Goal: Transaction & Acquisition: Purchase product/service

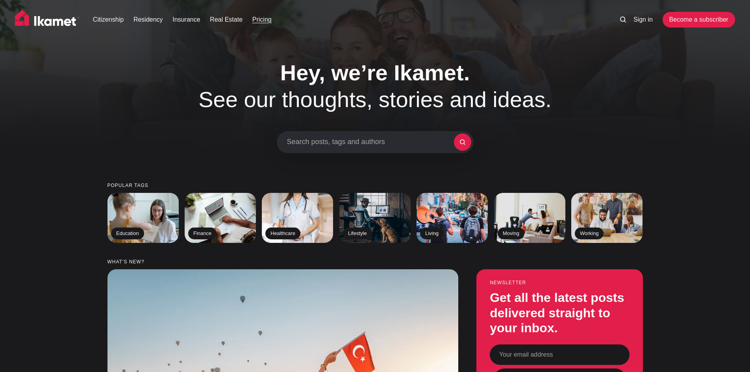
click at [263, 19] on link "Pricing" at bounding box center [261, 19] width 19 height 9
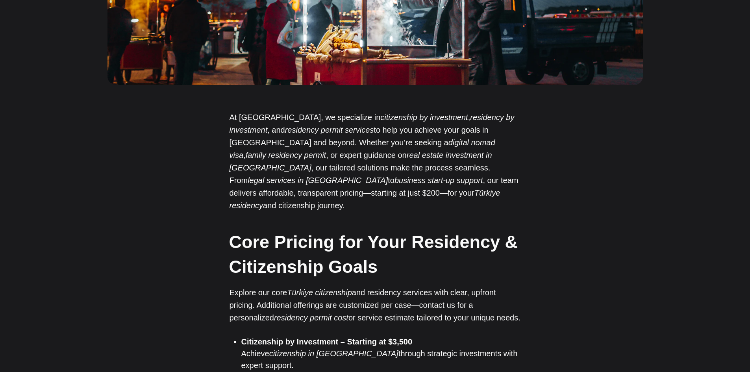
scroll to position [433, 0]
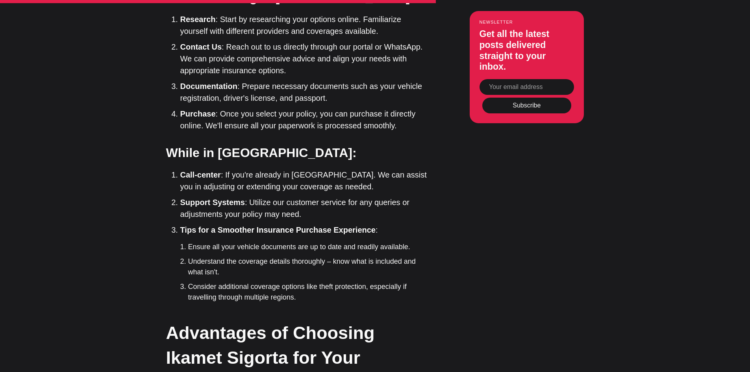
scroll to position [2009, 0]
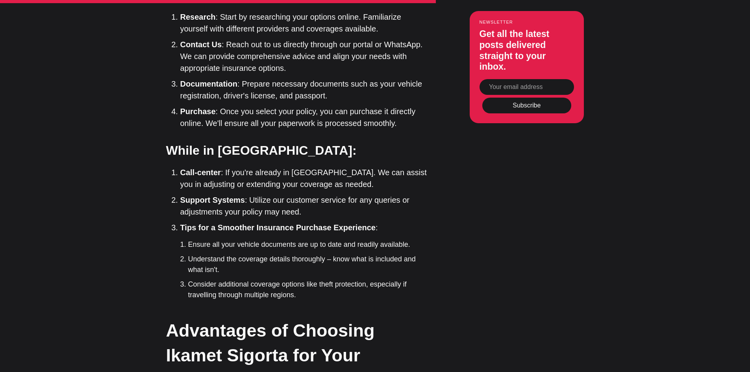
click at [189, 223] on strong "Tips for a Smoother Insurance Purchase Experience" at bounding box center [277, 227] width 195 height 9
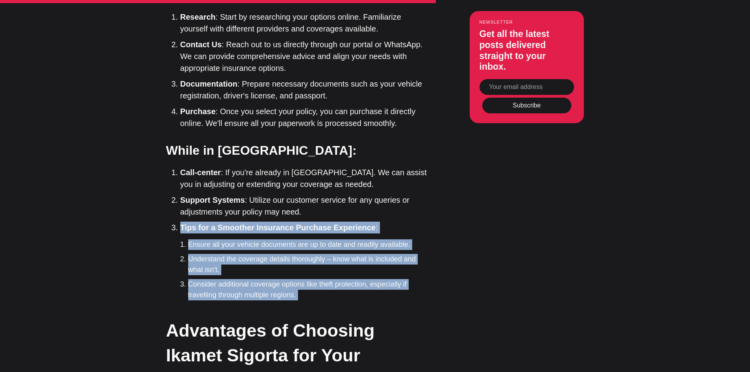
drag, startPoint x: 189, startPoint y: 81, endPoint x: 285, endPoint y: 149, distance: 117.5
click at [285, 222] on li "Tips for a Smoother Insurance Purchase Experience : Ensure all your vehicle doc…" at bounding box center [305, 261] width 250 height 79
click at [285, 279] on li "Consider additional coverage options like theft protection, especially if trave…" at bounding box center [309, 289] width 242 height 21
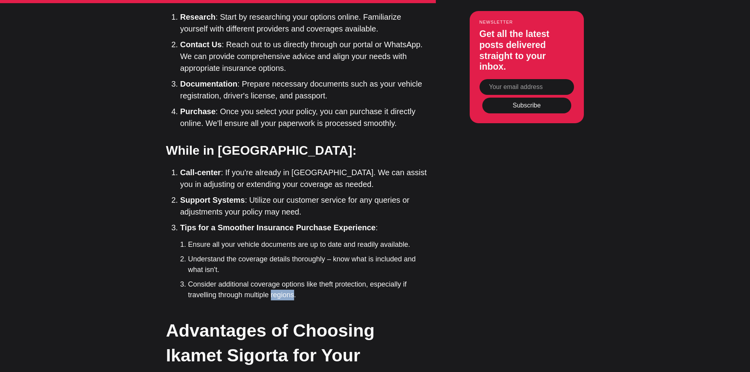
click at [285, 279] on li "Consider additional coverage options like theft protection, especially if trave…" at bounding box center [309, 289] width 242 height 21
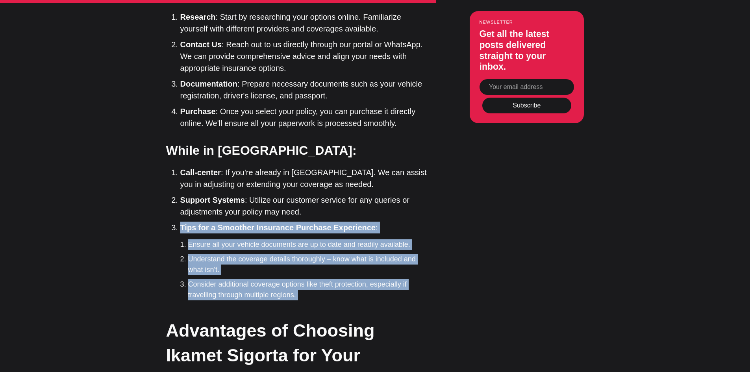
drag, startPoint x: 285, startPoint y: 149, endPoint x: 171, endPoint y: 80, distance: 133.8
click at [171, 80] on div "Welcome to our comprehensive guide on foreign license plate insurance in Turkey…" at bounding box center [299, 60] width 264 height 2837
click at [180, 223] on strong "Tips for a Smoother Insurance Purchase Experience" at bounding box center [277, 227] width 195 height 9
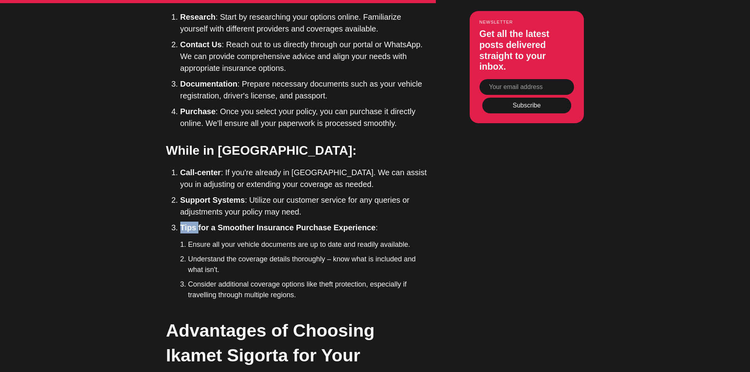
click at [180, 223] on strong "Tips for a Smoother Insurance Purchase Experience" at bounding box center [277, 227] width 195 height 9
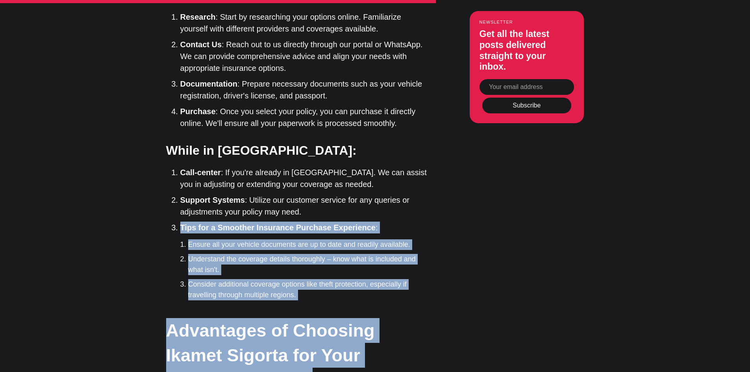
drag, startPoint x: 180, startPoint y: 79, endPoint x: 316, endPoint y: 155, distance: 155.5
click at [316, 155] on div "Welcome to our comprehensive guide on foreign license plate insurance in Turkey…" at bounding box center [299, 60] width 264 height 2837
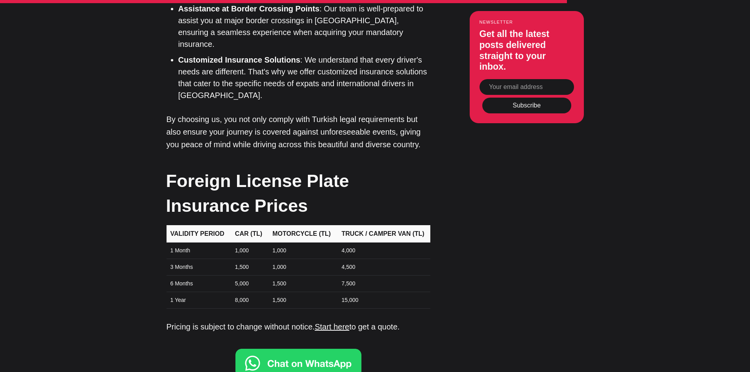
scroll to position [2481, 0]
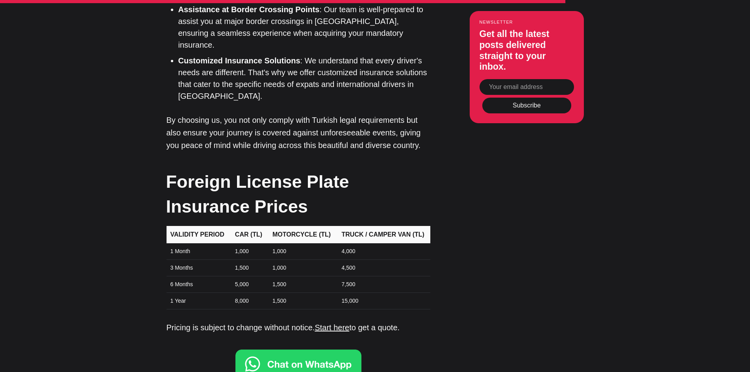
click at [243, 243] on td "1,000" at bounding box center [248, 251] width 37 height 17
click at [305, 350] on img at bounding box center [299, 364] width 126 height 28
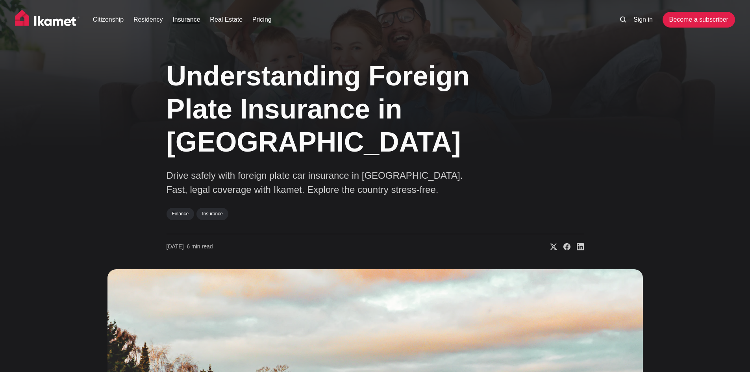
click at [176, 19] on link "Insurance" at bounding box center [187, 19] width 28 height 9
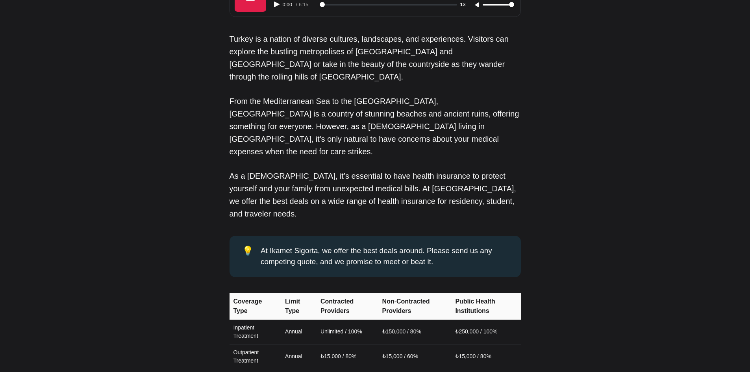
scroll to position [709, 0]
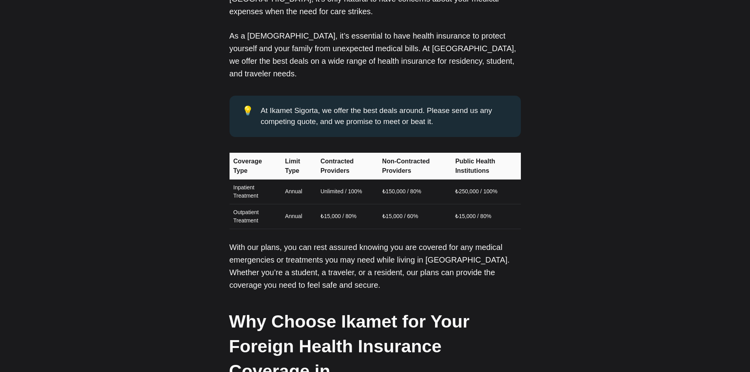
click at [288, 180] on td "Annual" at bounding box center [297, 192] width 35 height 25
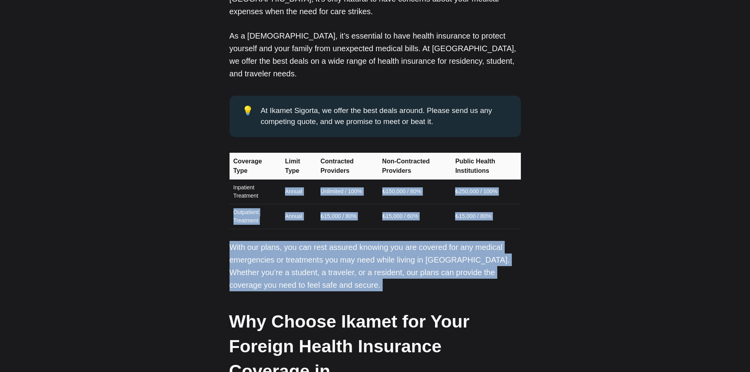
drag, startPoint x: 288, startPoint y: 155, endPoint x: 507, endPoint y: 196, distance: 222.4
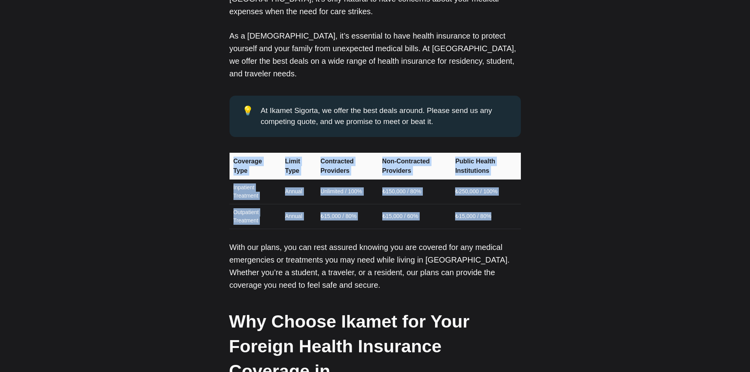
drag, startPoint x: 502, startPoint y: 182, endPoint x: 191, endPoint y: 117, distance: 318.4
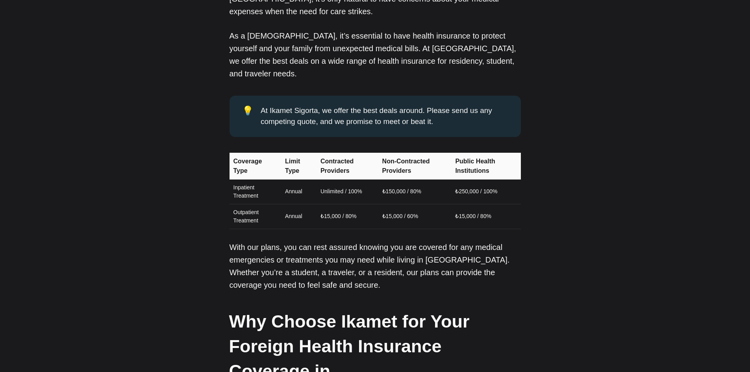
drag, startPoint x: 173, startPoint y: 111, endPoint x: 644, endPoint y: 163, distance: 473.9
drag, startPoint x: 516, startPoint y: 176, endPoint x: 284, endPoint y: 118, distance: 239.5
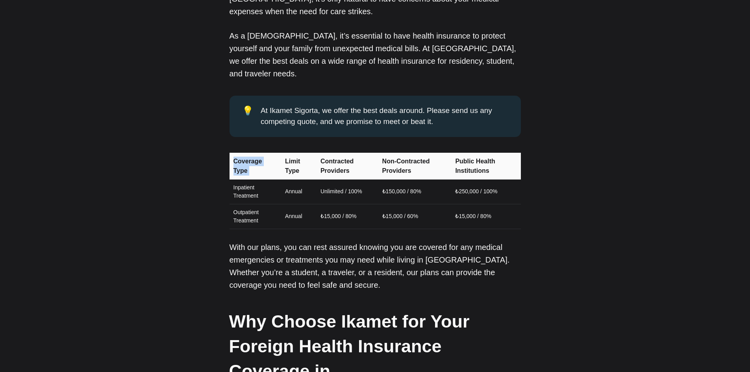
click at [364, 204] on td "₺15,000 / 80%" at bounding box center [347, 216] width 62 height 25
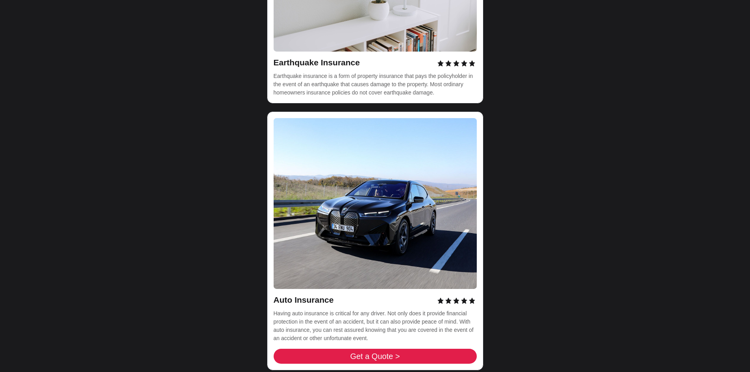
scroll to position [2521, 0]
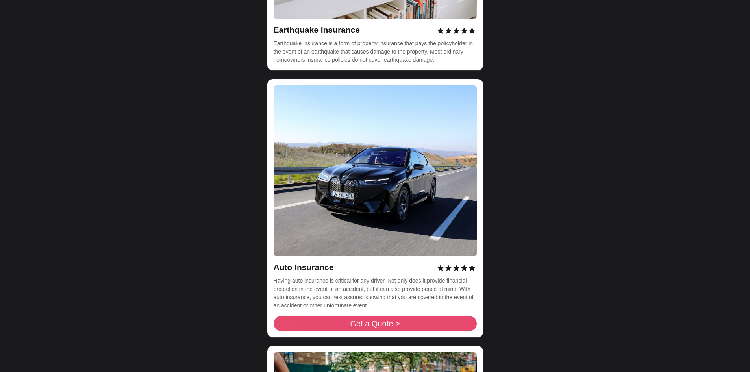
click at [373, 320] on span "Get a Quote >" at bounding box center [375, 324] width 50 height 8
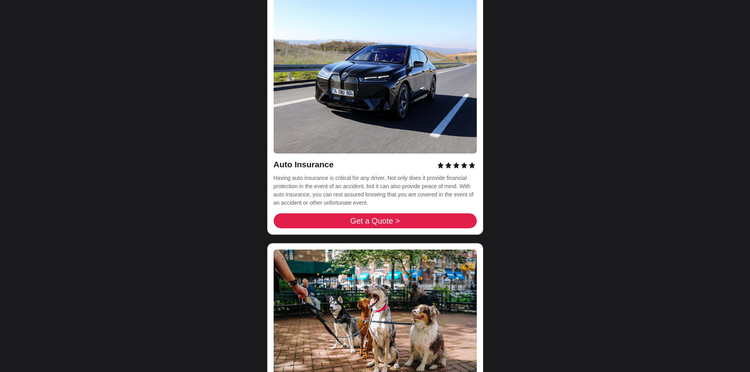
scroll to position [2481, 0]
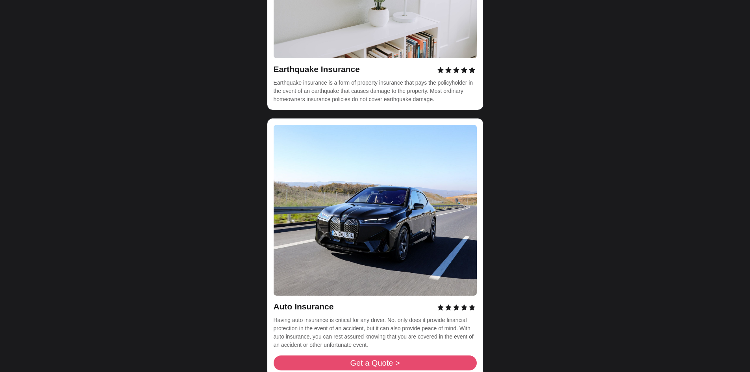
click at [330, 356] on link "Get a Quote >" at bounding box center [375, 363] width 203 height 15
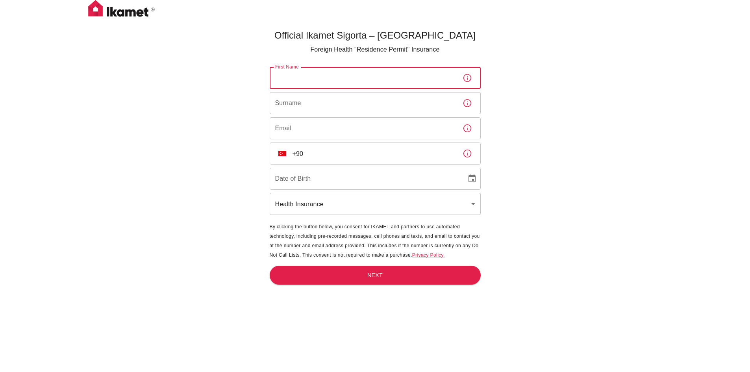
click at [314, 76] on input "First Name" at bounding box center [363, 78] width 187 height 22
type input "[PERSON_NAME]"
type input "Nouri"
type input "[EMAIL_ADDRESS][DOMAIN_NAME]"
click at [316, 156] on input "+90" at bounding box center [375, 154] width 164 height 22
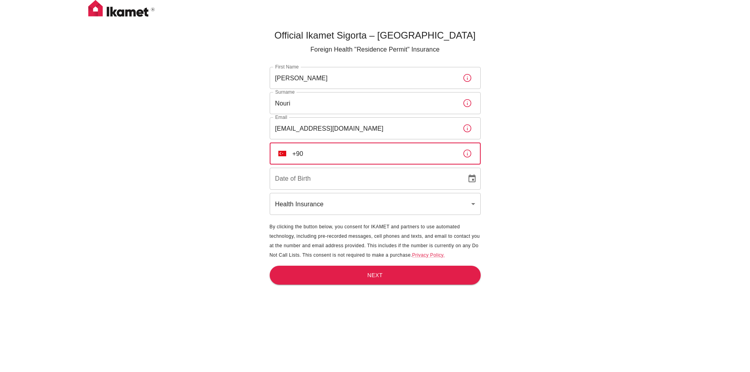
drag, startPoint x: 305, startPoint y: 154, endPoint x: 270, endPoint y: 154, distance: 34.7
click at [271, 154] on div "​ TR +90 ​" at bounding box center [375, 154] width 211 height 22
type input "[PHONE_NUMBER]"
click at [296, 173] on div "Date of Birth DD/MM/YYYY Date of Birth" at bounding box center [375, 179] width 211 height 22
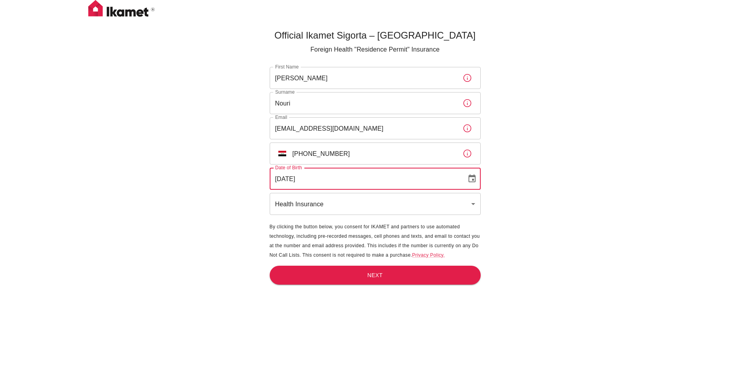
type input "28/10/1994"
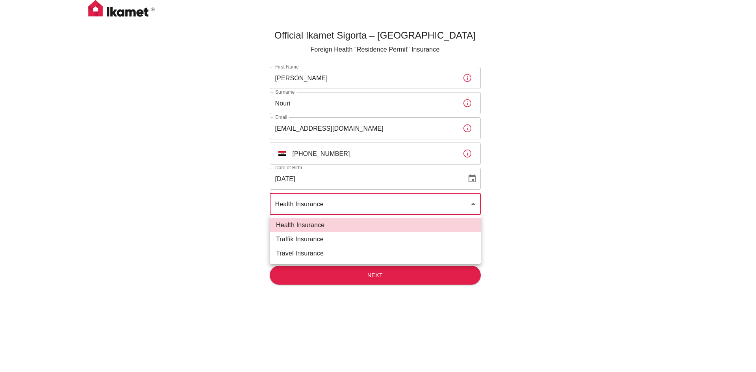
click at [322, 208] on body "Official Ikamet Sigorta – Turkey Foreign Health "Residence Permit" Insurance Fi…" at bounding box center [378, 199] width 756 height 398
click at [311, 238] on li "Traffik Insurance" at bounding box center [375, 239] width 211 height 14
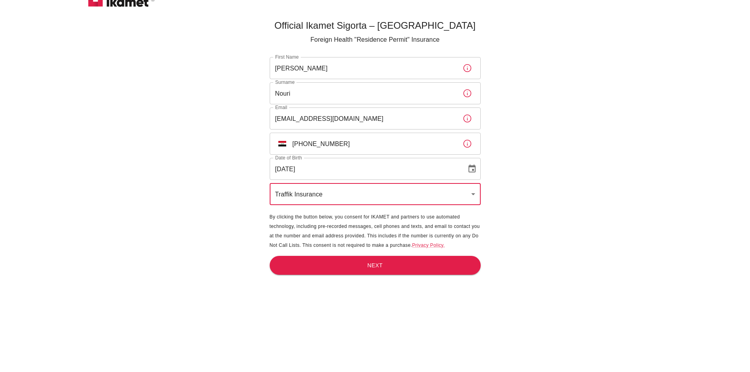
scroll to position [26, 0]
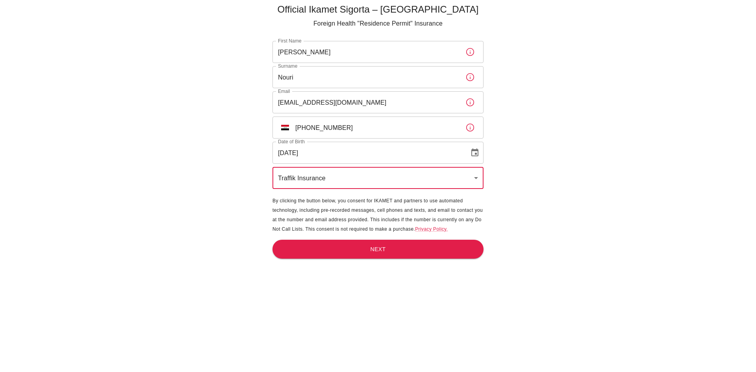
click at [359, 178] on body "Official Ikamet Sigorta – Turkey Foreign Health "Residence Permit" Insurance Fi…" at bounding box center [378, 173] width 756 height 398
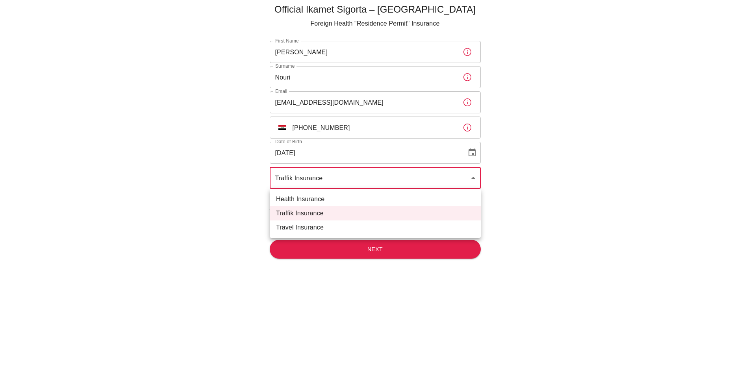
click at [351, 228] on li "Travel Insurance" at bounding box center [375, 228] width 211 height 14
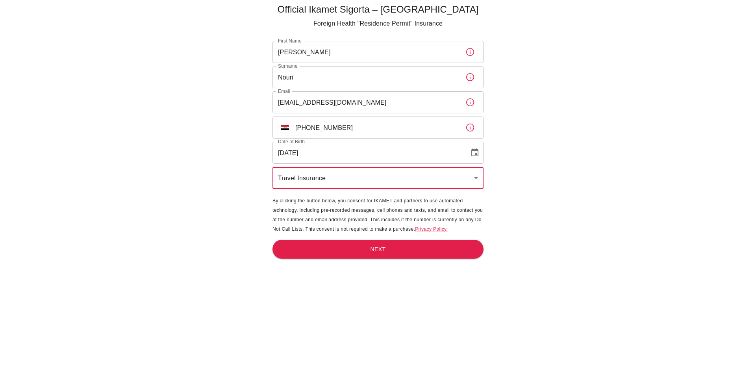
click at [355, 181] on body "Official Ikamet Sigorta – Turkey Foreign Health "Residence Permit" Insurance Fi…" at bounding box center [378, 173] width 756 height 398
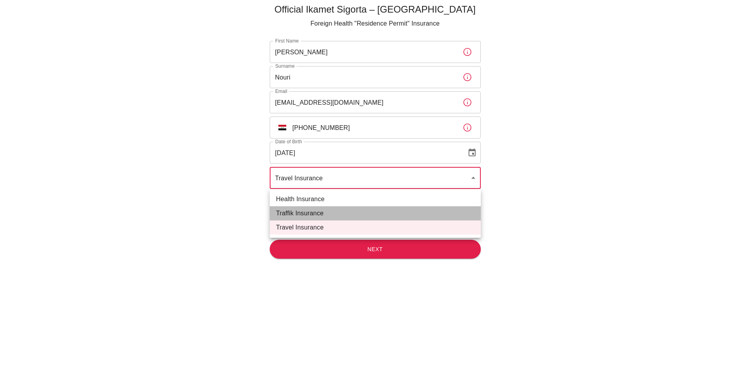
click at [324, 212] on li "Traffik Insurance" at bounding box center [375, 213] width 211 height 14
type input "traffik"
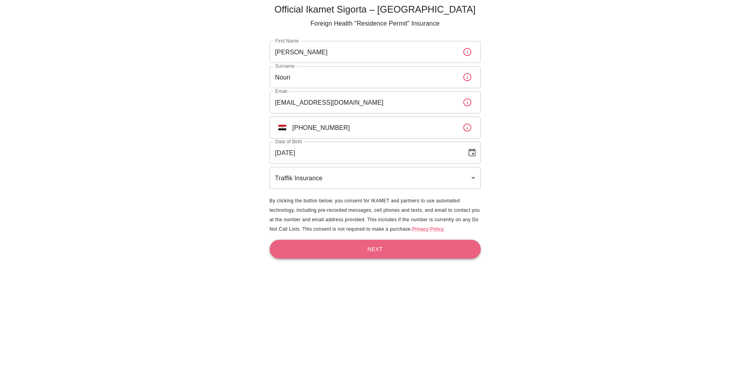
click at [345, 251] on button "Next" at bounding box center [375, 249] width 211 height 19
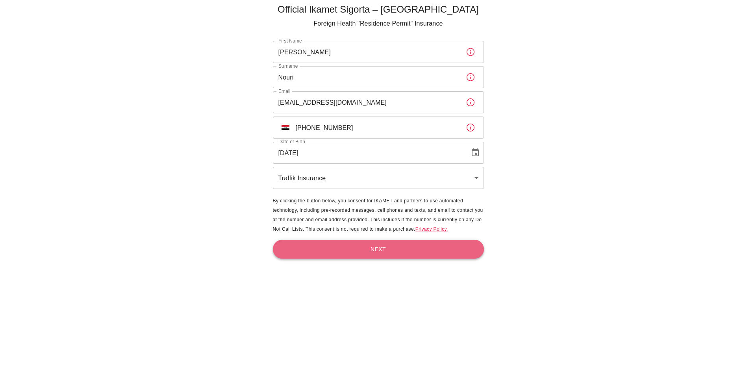
scroll to position [0, 0]
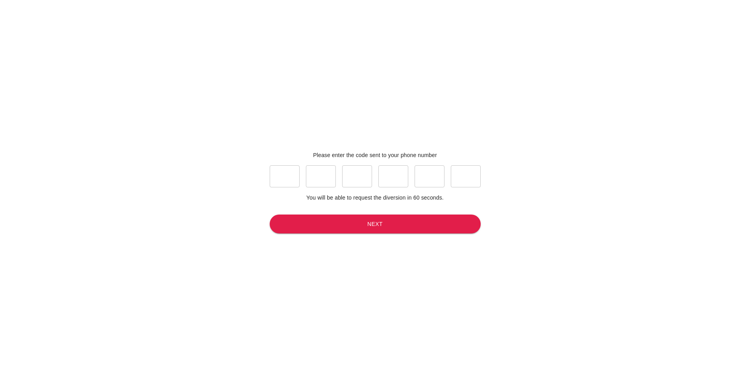
click at [282, 174] on input "text" at bounding box center [285, 176] width 30 height 22
type input "9"
type input "5"
type input "1"
type input "8"
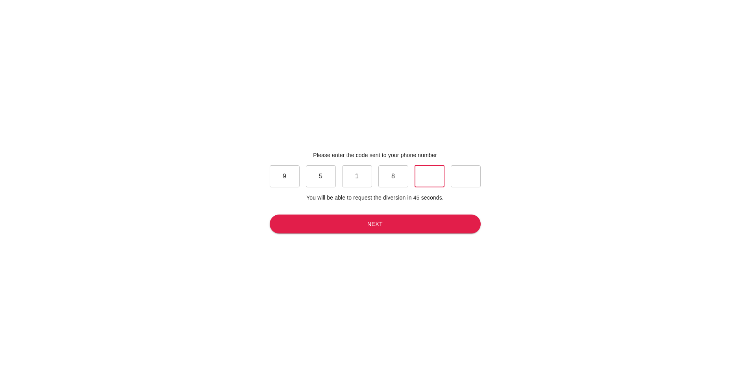
type input "9"
type input "0"
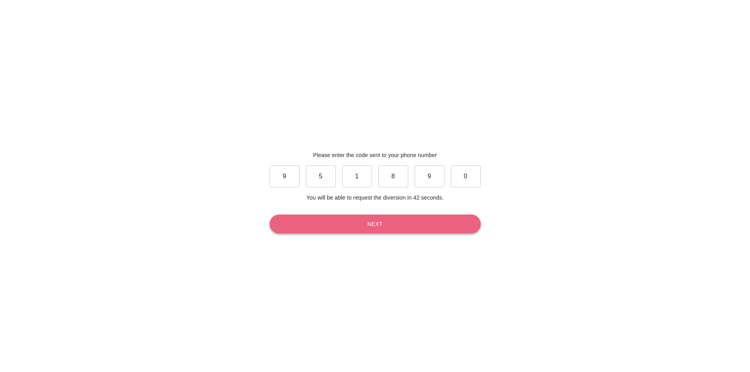
click at [322, 219] on button "Next" at bounding box center [375, 224] width 211 height 19
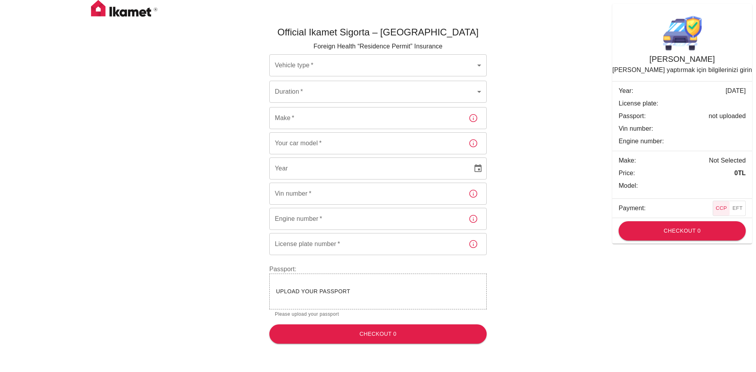
click at [320, 66] on body "Official Ikamet Sigorta – Turkey Foreign Health “Residence Permit” Insurance Ve…" at bounding box center [378, 175] width 756 height 350
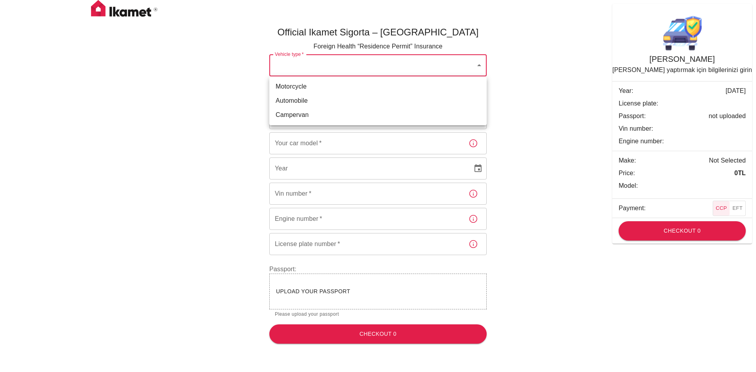
click at [315, 85] on li "Motorcycle" at bounding box center [377, 87] width 217 height 14
click at [318, 63] on body "Official Ikamet Sigorta – Turkey Foreign Health “Residence Permit” Insurance Ve…" at bounding box center [378, 175] width 756 height 350
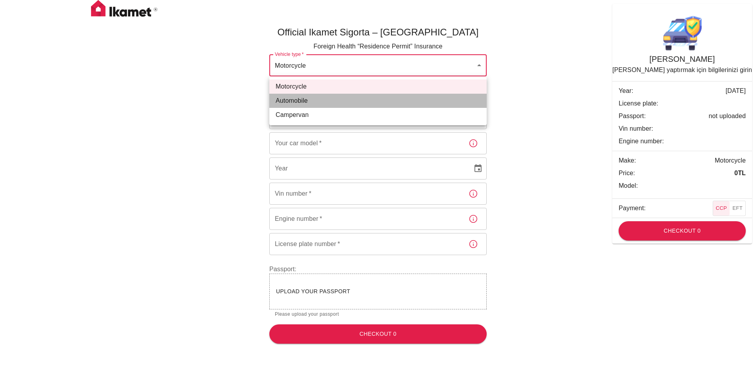
click at [305, 107] on li "Automobile" at bounding box center [377, 101] width 217 height 14
type input "dd656822-4f88-4f02-a9cf-d0a66ee8ec5d"
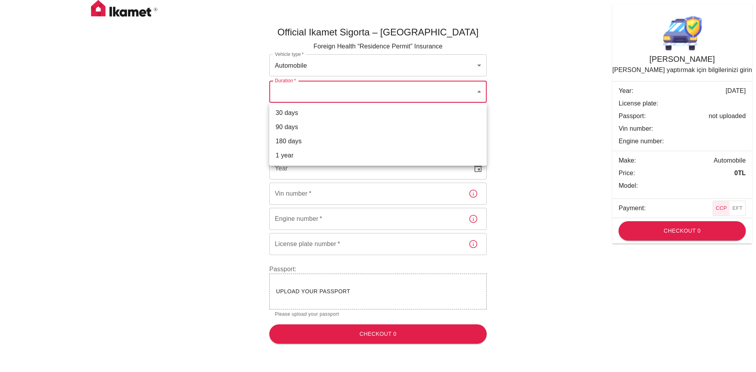
click at [317, 90] on body "Official Ikamet Sigorta – Turkey Foreign Health “Residence Permit” Insurance Ve…" at bounding box center [378, 175] width 756 height 350
click at [310, 113] on li "30 days" at bounding box center [377, 113] width 217 height 14
type input "ef8e64f1-507e-48df-8632-dedc4ce03c5c"
click at [311, 123] on input "Make   *" at bounding box center [365, 118] width 193 height 22
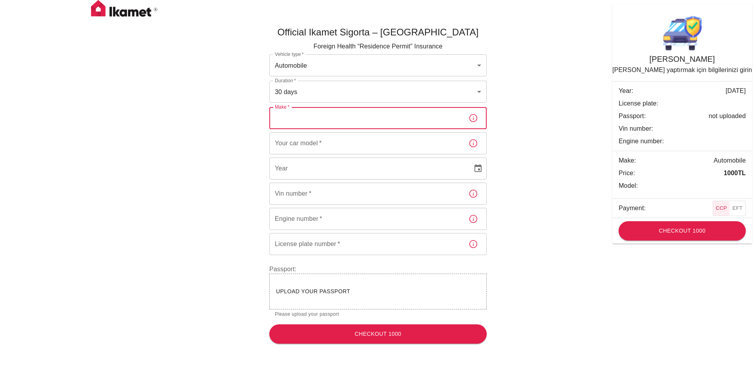
click at [446, 127] on input "Make   *" at bounding box center [365, 118] width 193 height 22
type input "e"
type input "LandRover"
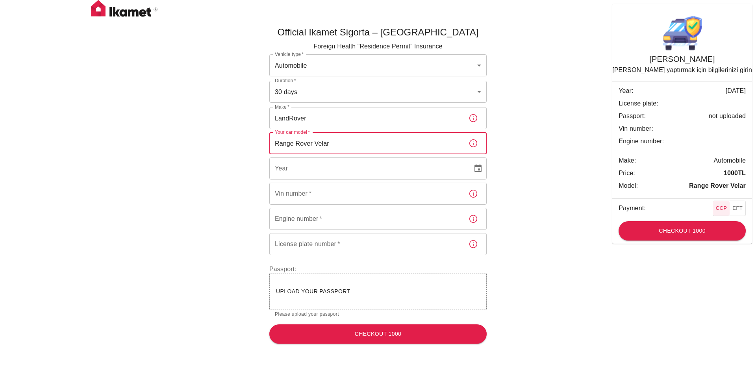
type input "Range Rover Velar"
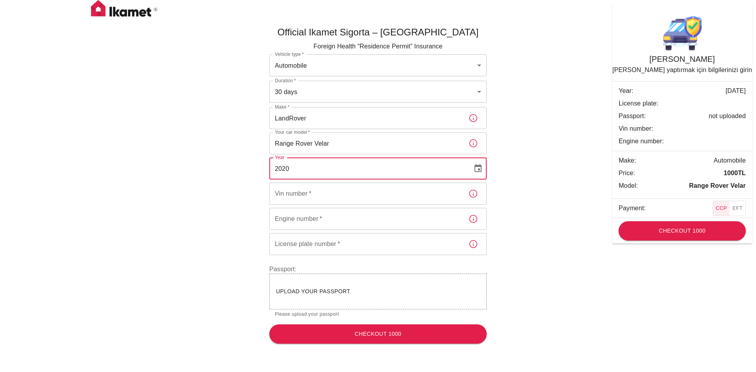
type input "2020"
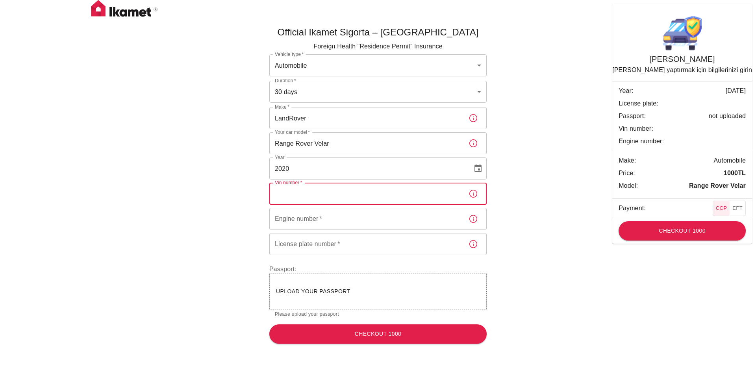
click at [303, 191] on input "Vin number   *" at bounding box center [365, 194] width 193 height 22
click at [313, 196] on input "Vin number   *" at bounding box center [365, 194] width 193 height 22
paste input "SALYK2FV2LA245417"
type input "SALYK2FV2LA245417"
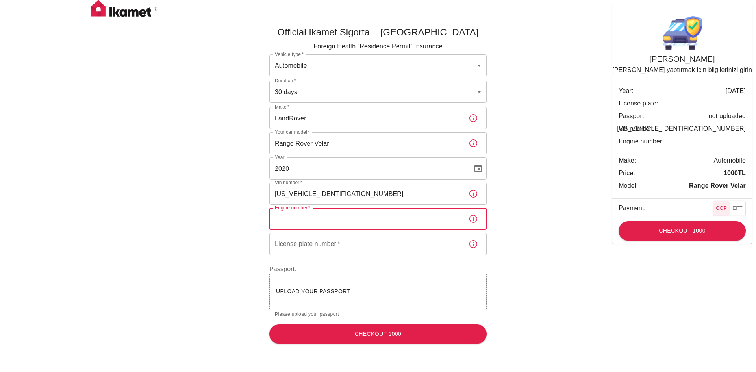
click at [308, 217] on input "Engine number   *" at bounding box center [365, 219] width 193 height 22
click at [473, 219] on icon "button" at bounding box center [473, 218] width 9 height 9
click at [361, 215] on input "Engine number   *" at bounding box center [365, 219] width 193 height 22
click at [726, 171] on p "1000 TL" at bounding box center [735, 173] width 22 height 9
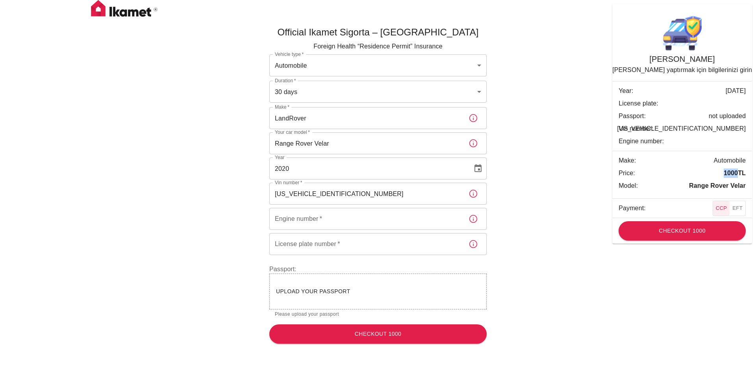
click at [726, 171] on p "1000 TL" at bounding box center [735, 173] width 22 height 9
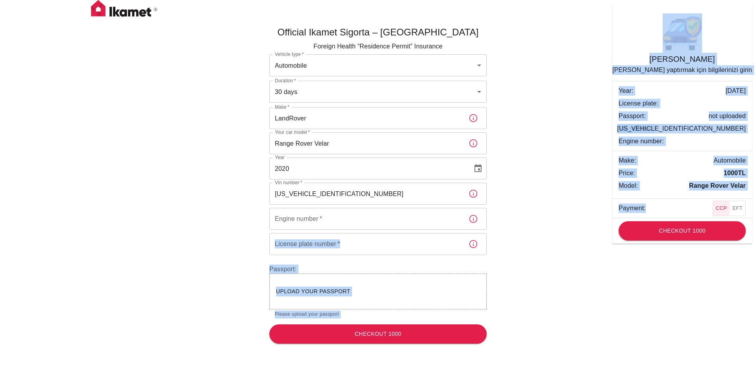
drag, startPoint x: 701, startPoint y: 205, endPoint x: 754, endPoint y: 209, distance: 52.9
click at [753, 209] on div "Official Ikamet Sigorta – Turkey Foreign Health “Residence Permit” Insurance Ve…" at bounding box center [378, 175] width 756 height 350
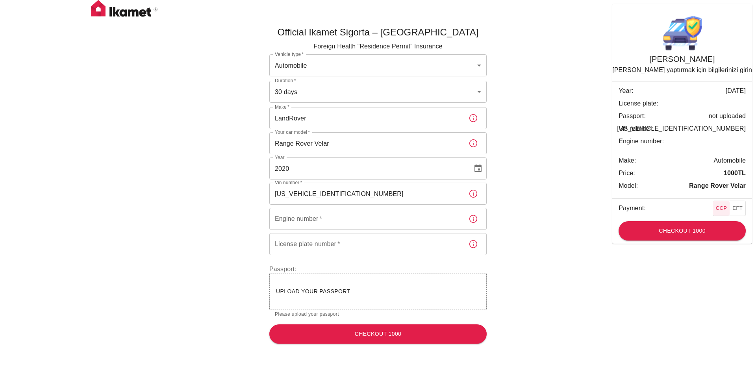
click at [583, 155] on div "Official Ikamet Sigorta – Turkey Foreign Health “Residence Permit” Insurance Ve…" at bounding box center [378, 181] width 473 height 337
click at [318, 217] on input "Engine number   *" at bounding box center [365, 219] width 193 height 22
click at [316, 220] on input "Engine number   *" at bounding box center [365, 219] width 193 height 22
paste input "SALYK2FV2LA245417"
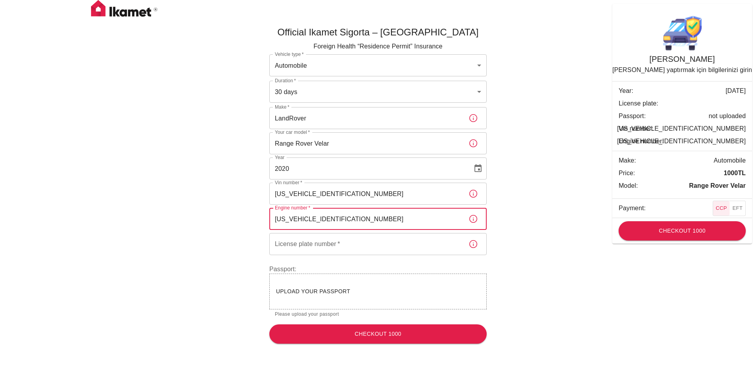
type input "SALYK2FV2LA245417"
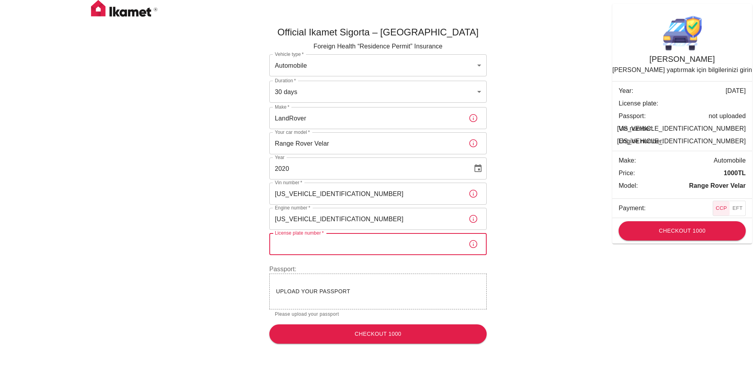
click at [330, 246] on input "License plate number   *" at bounding box center [365, 244] width 193 height 22
type input "22 F 74726"
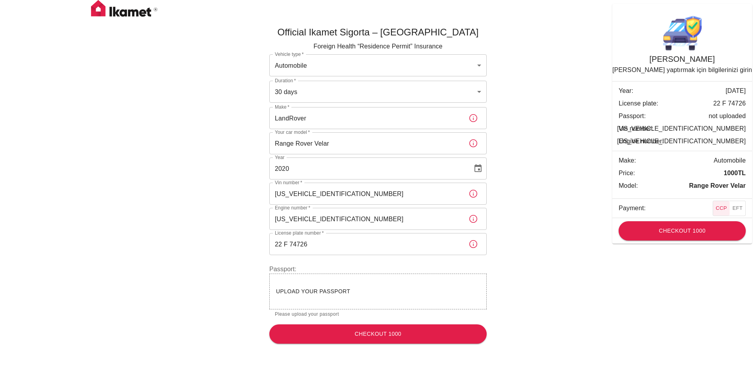
click at [318, 288] on div "Upload your passport" at bounding box center [378, 292] width 204 height 10
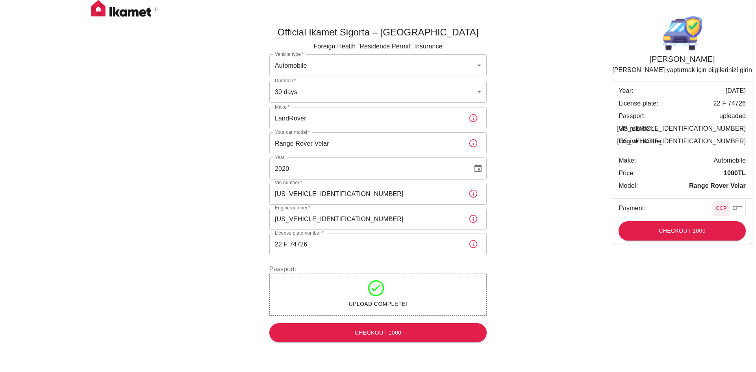
click at [381, 49] on p "Foreign Health “Residence Permit” Insurance" at bounding box center [377, 46] width 217 height 9
click at [382, 50] on p "Foreign Health “Residence Permit” Insurance" at bounding box center [377, 46] width 217 height 9
click at [366, 29] on h5 "Official Ikamet Sigorta – [GEOGRAPHIC_DATA]" at bounding box center [377, 32] width 217 height 13
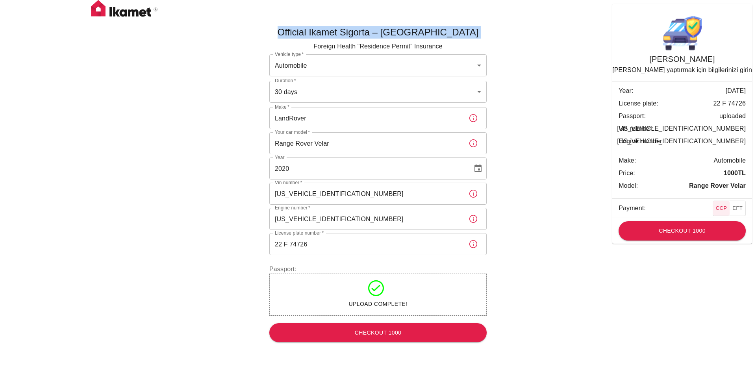
click at [330, 37] on h5 "Official Ikamet Sigorta – [GEOGRAPHIC_DATA]" at bounding box center [377, 32] width 217 height 13
drag, startPoint x: 330, startPoint y: 37, endPoint x: 466, endPoint y: 45, distance: 136.1
click at [466, 45] on div "Official Ikamet Sigorta – Turkey Foreign Health “Residence Permit” Insurance Ve…" at bounding box center [375, 139] width 224 height 239
click at [592, 78] on div "Official Ikamet Sigorta – Turkey Foreign Health “Residence Permit” Insurance Ve…" at bounding box center [378, 180] width 473 height 335
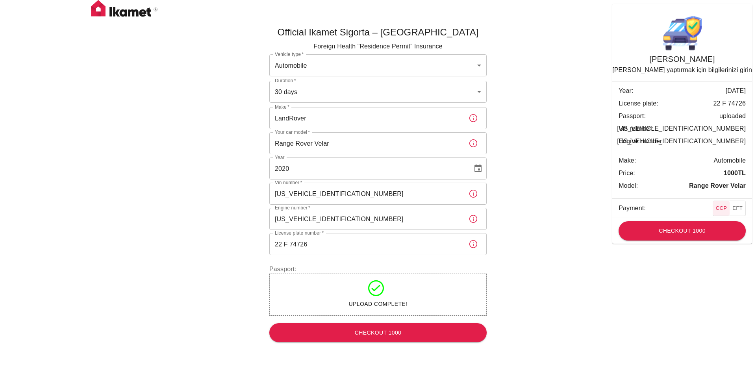
click at [653, 93] on span "Year:" at bounding box center [676, 90] width 115 height 9
drag, startPoint x: 653, startPoint y: 93, endPoint x: 694, endPoint y: 70, distance: 46.2
click at [694, 70] on div "Trafik Sigortası Trafik sigortası yaptırmak için bilgilerinizi girin Year: 01/0…" at bounding box center [682, 117] width 140 height 208
click at [694, 70] on p "Trafik sigortası yaptırmak için bilgilerinizi girin" at bounding box center [682, 69] width 140 height 9
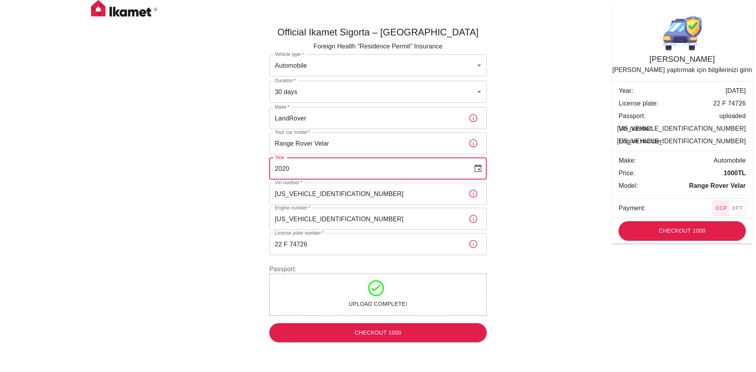
click at [323, 171] on input "2020" at bounding box center [368, 169] width 198 height 22
click at [569, 173] on div "Official Ikamet Sigorta – Turkey Foreign Health “Residence Permit” Insurance Ve…" at bounding box center [378, 180] width 473 height 335
click at [741, 207] on button "EFT" at bounding box center [737, 208] width 16 height 15
click at [721, 208] on button "CCP" at bounding box center [721, 208] width 17 height 15
click at [709, 226] on button "Checkout 1000" at bounding box center [682, 230] width 127 height 19
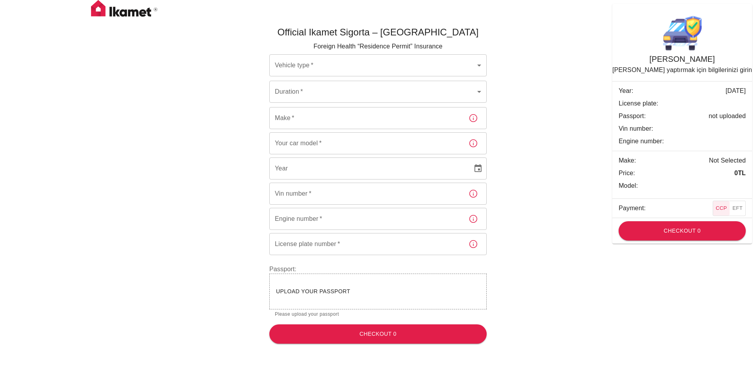
click at [729, 209] on button "CCP" at bounding box center [721, 208] width 17 height 15
click at [738, 209] on button "EFT" at bounding box center [737, 208] width 16 height 15
click at [406, 68] on body "Official Ikamet Sigorta – Turkey Foreign Health “Residence Permit” Insurance Ve…" at bounding box center [378, 175] width 756 height 350
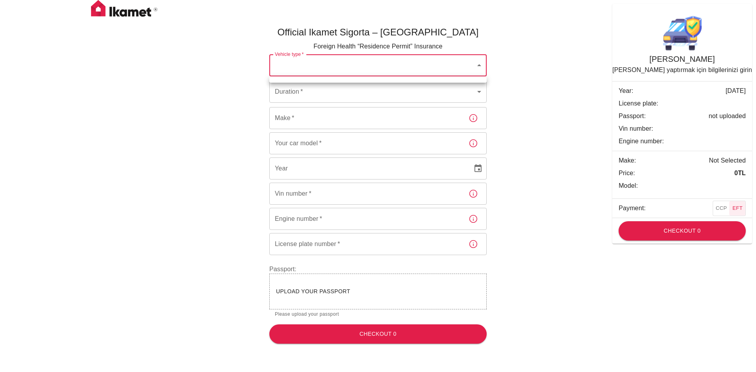
click at [314, 63] on div at bounding box center [378, 186] width 756 height 372
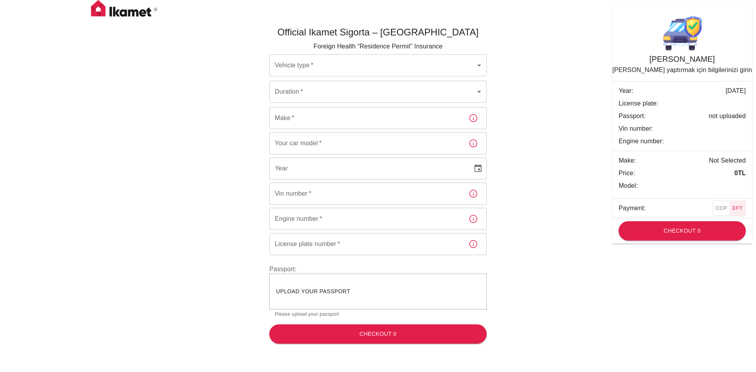
click at [314, 63] on div at bounding box center [378, 186] width 756 height 372
click at [299, 87] on body "Official Ikamet Sigorta – Turkey Foreign Health “Residence Permit” Insurance Ve…" at bounding box center [378, 175] width 756 height 350
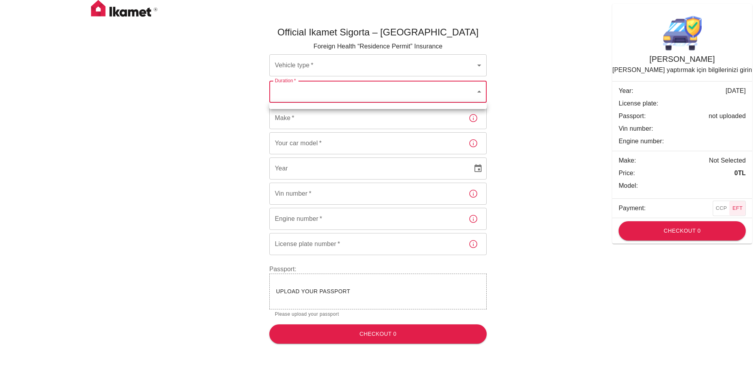
click at [317, 68] on div at bounding box center [378, 186] width 756 height 372
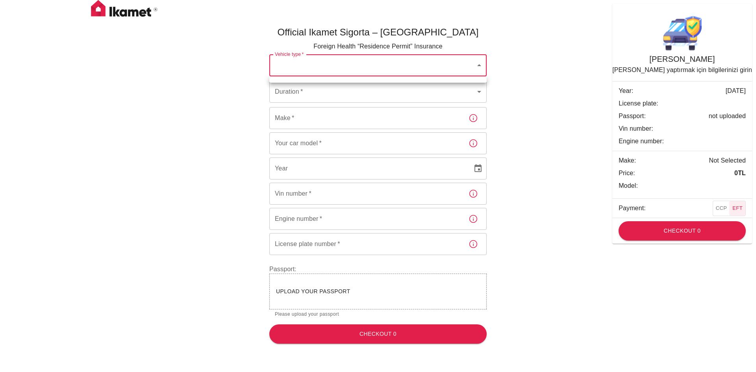
click at [315, 67] on body "Official Ikamet Sigorta – Turkey Foreign Health “Residence Permit” Insurance Ve…" at bounding box center [378, 175] width 756 height 350
click at [315, 67] on div at bounding box center [378, 186] width 756 height 372
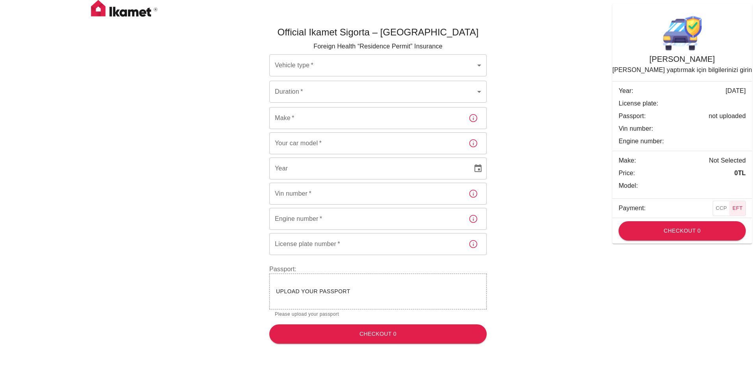
click at [199, 72] on div "Official Ikamet Sigorta – Turkey Foreign Health “Residence Permit” Insurance Ve…" at bounding box center [378, 181] width 473 height 337
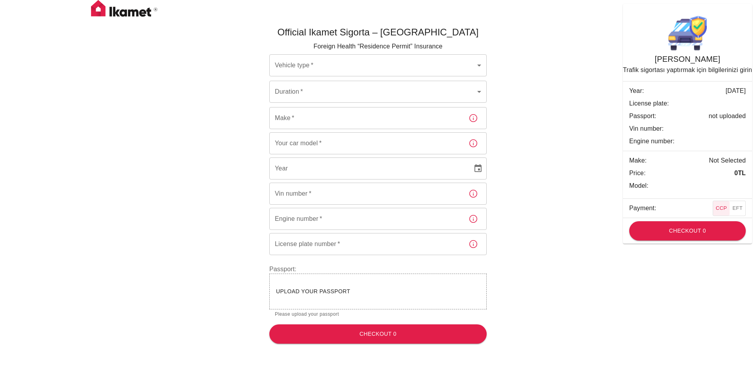
click at [627, 89] on li "Year: [DATE]" at bounding box center [687, 91] width 129 height 13
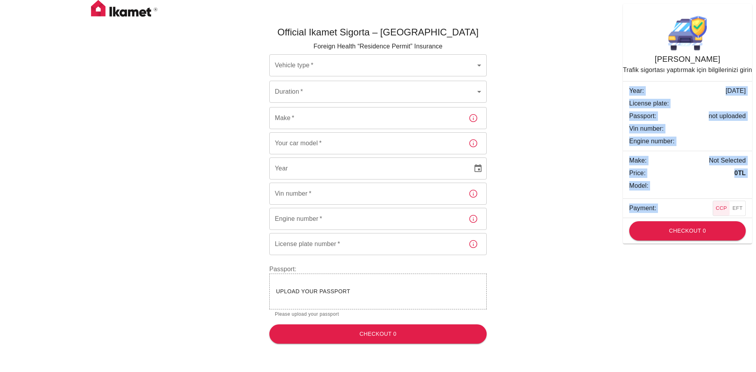
drag, startPoint x: 627, startPoint y: 89, endPoint x: 740, endPoint y: 207, distance: 163.2
click at [740, 207] on div "[PERSON_NAME] Trafik sigortası yaptırmak için bilgilerinizi girin Year: [DATE] …" at bounding box center [687, 117] width 129 height 208
click at [740, 207] on button "EFT" at bounding box center [737, 208] width 16 height 15
click at [679, 177] on span "Price:" at bounding box center [681, 173] width 104 height 9
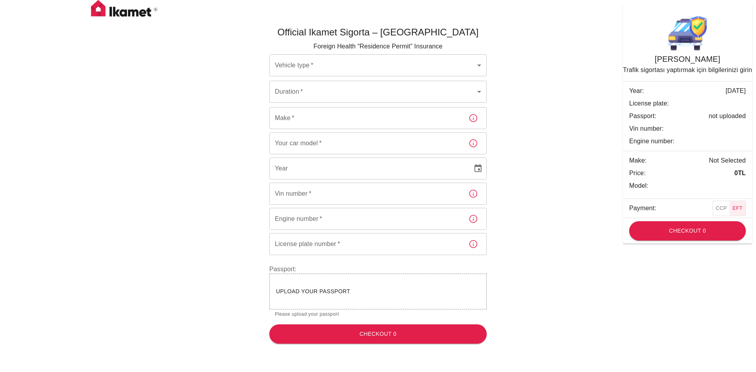
click at [679, 177] on span "Price:" at bounding box center [681, 173] width 104 height 9
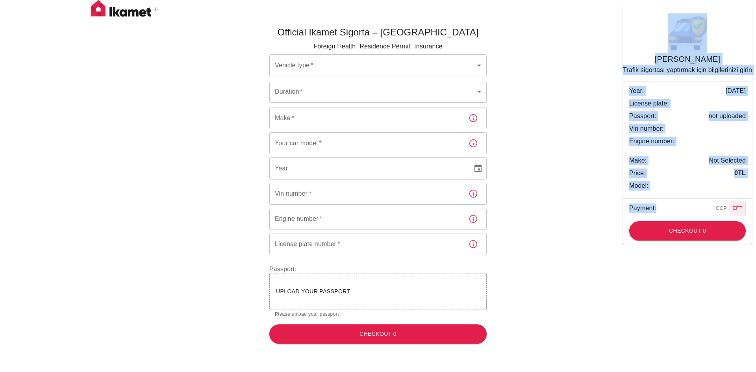
drag, startPoint x: 656, startPoint y: 205, endPoint x: 624, endPoint y: 19, distance: 189.4
click at [624, 19] on div "[PERSON_NAME] Trafik sigortası yaptırmak için bilgilerinizi girin Year: [DATE] …" at bounding box center [687, 117] width 129 height 208
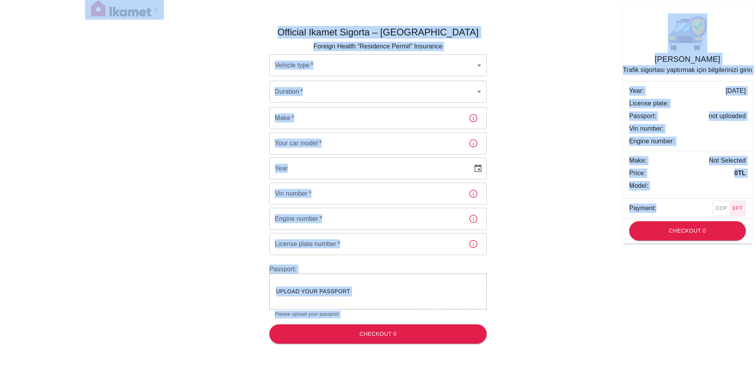
drag, startPoint x: 611, startPoint y: 24, endPoint x: 671, endPoint y: 202, distance: 188.2
click at [671, 202] on div "Official Ikamet Sigorta – [DEMOGRAPHIC_DATA] Foreign Health “Residence Permit” …" at bounding box center [378, 175] width 756 height 350
click at [671, 202] on li "Payment: CCP EFT" at bounding box center [687, 208] width 129 height 19
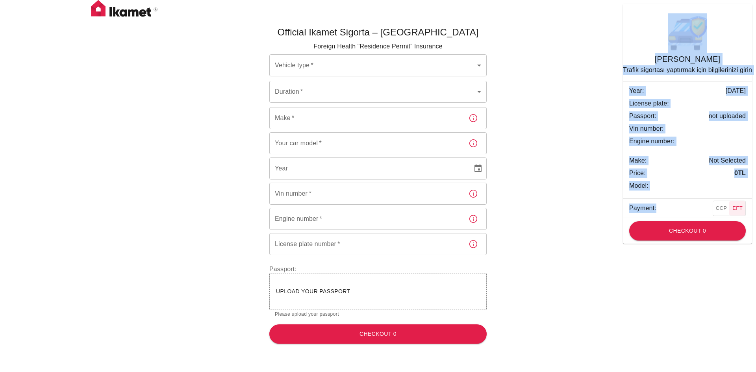
drag, startPoint x: 671, startPoint y: 216, endPoint x: 623, endPoint y: 8, distance: 213.4
click at [623, 8] on div "Trafik Sigortası Trafik sigortası yaptırmak için bilgilerinizi girin Year: 01/0…" at bounding box center [687, 124] width 129 height 240
drag, startPoint x: 623, startPoint y: 8, endPoint x: 655, endPoint y: 209, distance: 203.4
click at [655, 209] on div "Trafik Sigortası Trafik sigortası yaptırmak için bilgilerinizi girin Year: 01/0…" at bounding box center [687, 124] width 129 height 240
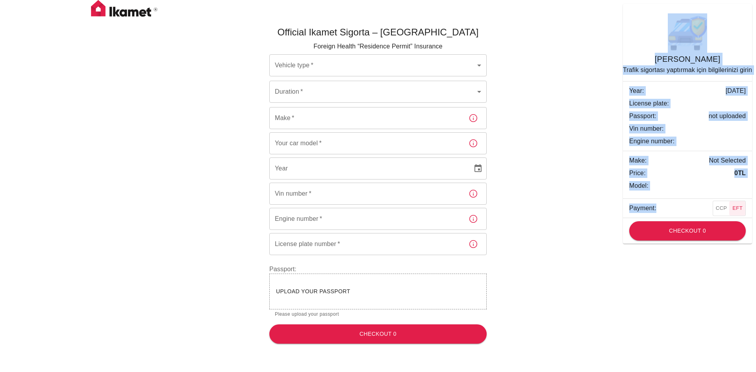
click at [655, 209] on span "Payment:" at bounding box center [681, 208] width 104 height 9
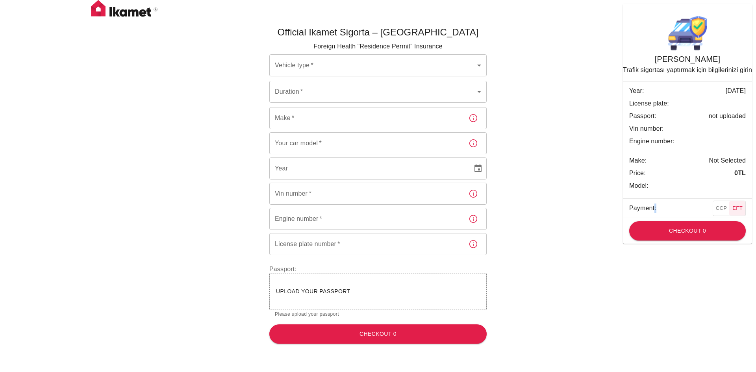
click at [655, 209] on span "Payment:" at bounding box center [681, 208] width 104 height 9
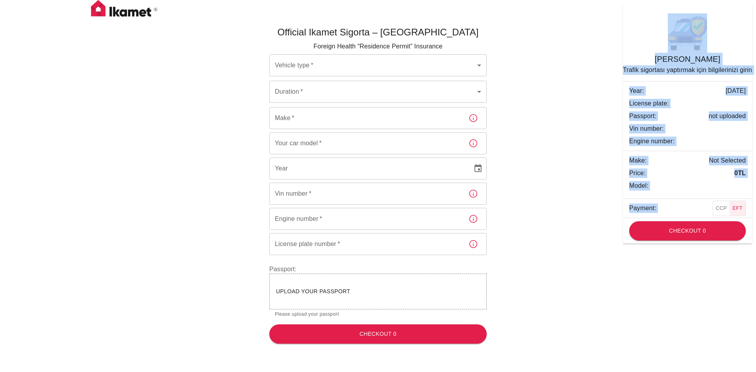
drag, startPoint x: 655, startPoint y: 209, endPoint x: 631, endPoint y: 24, distance: 185.9
click at [631, 24] on div "Trafik Sigortası Trafik sigortası yaptırmak için bilgilerinizi girin Year: 01/0…" at bounding box center [687, 117] width 129 height 208
drag, startPoint x: 631, startPoint y: 24, endPoint x: 663, endPoint y: 210, distance: 188.3
click at [663, 210] on div "Trafik Sigortası Trafik sigortası yaptırmak için bilgilerinizi girin Year: 01/0…" at bounding box center [687, 117] width 129 height 208
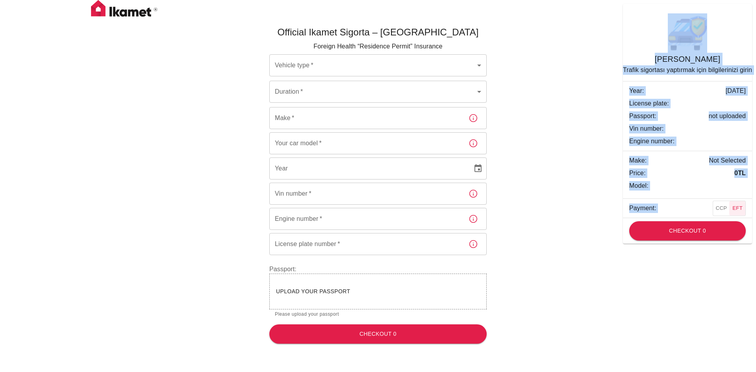
click at [663, 210] on span "Payment:" at bounding box center [681, 208] width 104 height 9
drag, startPoint x: 663, startPoint y: 210, endPoint x: 635, endPoint y: 23, distance: 189.3
click at [635, 23] on div "Trafik Sigortası Trafik sigortası yaptırmak için bilgilerinizi girin Year: 01/0…" at bounding box center [687, 117] width 129 height 208
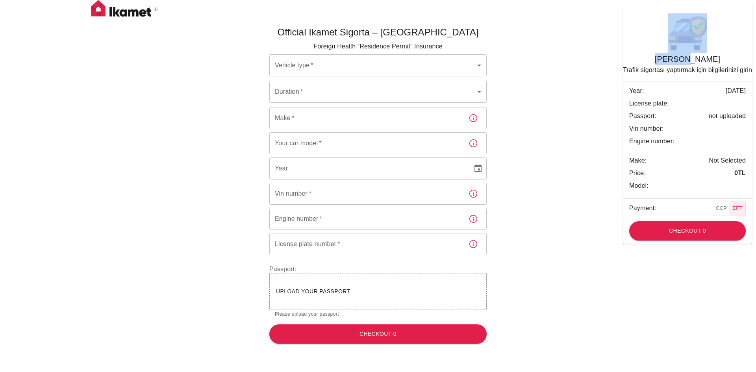
click at [635, 23] on div "Trafik Sigortası Trafik sigortası yaptırmak için bilgilerinizi girin Year: 01/0…" at bounding box center [687, 117] width 129 height 208
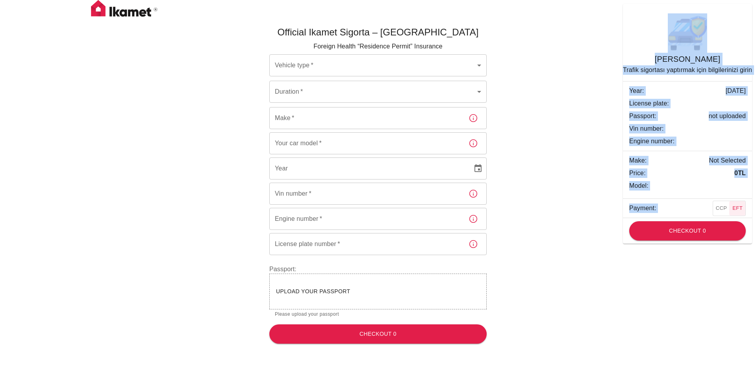
drag, startPoint x: 635, startPoint y: 23, endPoint x: 658, endPoint y: 213, distance: 191.3
click at [658, 213] on div "Trafik Sigortası Trafik sigortası yaptırmak için bilgilerinizi girin Year: 01/0…" at bounding box center [687, 117] width 129 height 208
click at [669, 204] on span "Payment:" at bounding box center [681, 208] width 104 height 9
drag, startPoint x: 669, startPoint y: 204, endPoint x: 626, endPoint y: 7, distance: 201.2
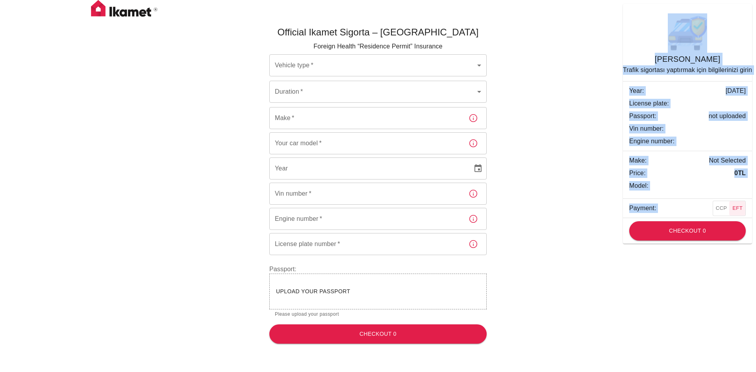
click at [626, 7] on div "Trafik Sigortası Trafik sigortası yaptırmak için bilgilerinizi girin Year: 01/0…" at bounding box center [687, 124] width 129 height 240
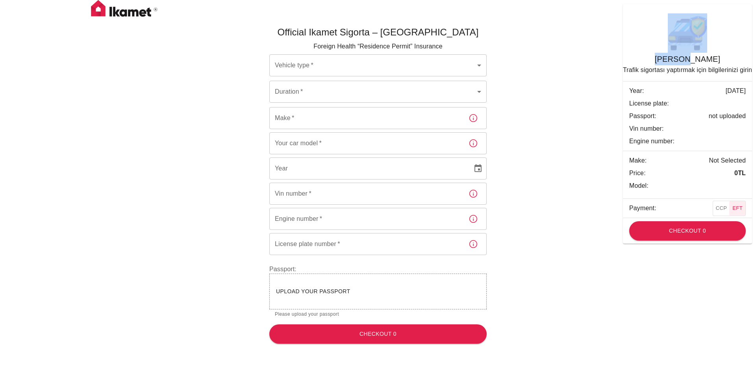
click at [626, 7] on div "Trafik Sigortası Trafik sigortası yaptırmak için bilgilerinizi girin Year: 01/0…" at bounding box center [687, 124] width 129 height 240
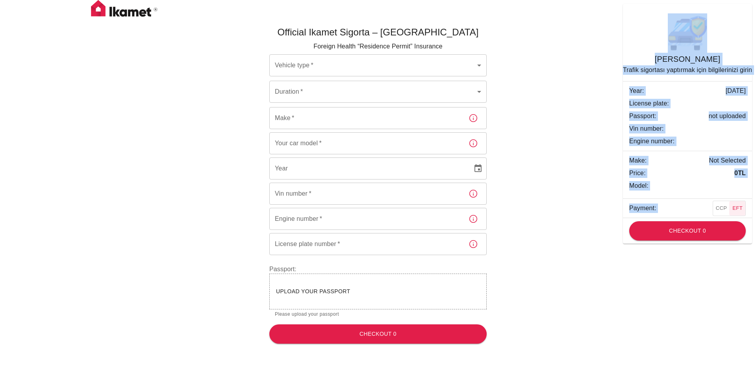
drag, startPoint x: 626, startPoint y: 7, endPoint x: 667, endPoint y: 203, distance: 200.0
click at [667, 203] on div "Trafik Sigortası Trafik sigortası yaptırmak için bilgilerinizi girin Year: 01/0…" at bounding box center [687, 124] width 129 height 240
click at [667, 203] on li "Payment: CCP EFT" at bounding box center [687, 208] width 129 height 19
drag, startPoint x: 667, startPoint y: 203, endPoint x: 639, endPoint y: 20, distance: 185.3
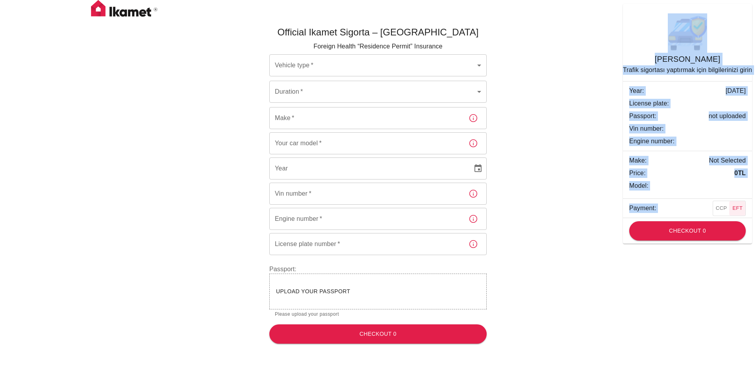
click at [639, 20] on div "Trafik Sigortası Trafik sigortası yaptırmak için bilgilerinizi girin Year: 01/0…" at bounding box center [687, 117] width 129 height 208
drag, startPoint x: 639, startPoint y: 20, endPoint x: 667, endPoint y: 209, distance: 191.2
click at [667, 209] on div "Trafik Sigortası Trafik sigortası yaptırmak için bilgilerinizi girin Year: 01/0…" at bounding box center [687, 117] width 129 height 208
click at [667, 209] on span "Payment:" at bounding box center [681, 208] width 104 height 9
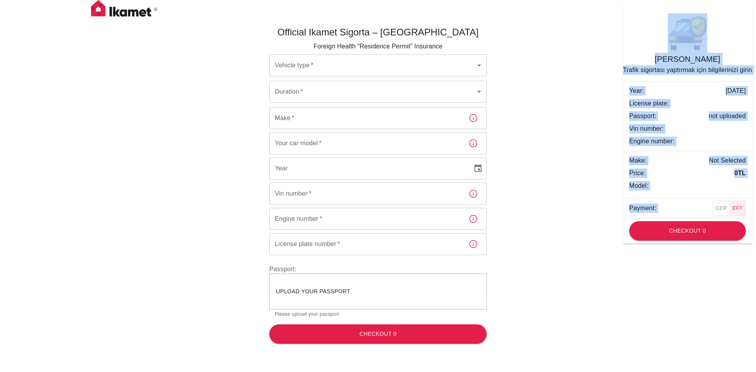
click at [667, 209] on span "Payment:" at bounding box center [681, 208] width 104 height 9
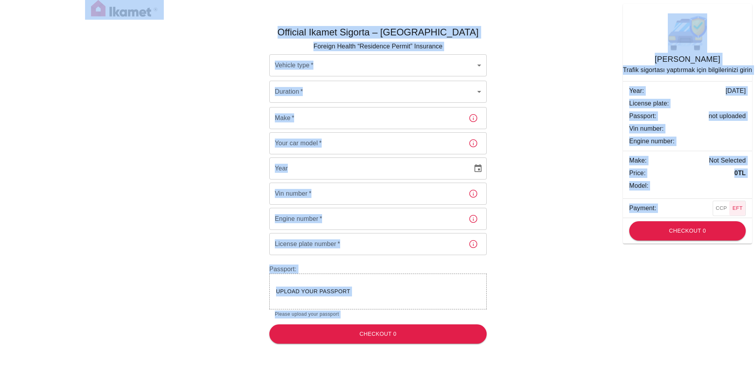
drag, startPoint x: 667, startPoint y: 209, endPoint x: 631, endPoint y: -4, distance: 215.8
click at [631, 0] on html "Official Ikamet Sigorta – [DEMOGRAPHIC_DATA] Foreign Health “Residence Permit” …" at bounding box center [378, 175] width 756 height 350
